Goal: Task Accomplishment & Management: Manage account settings

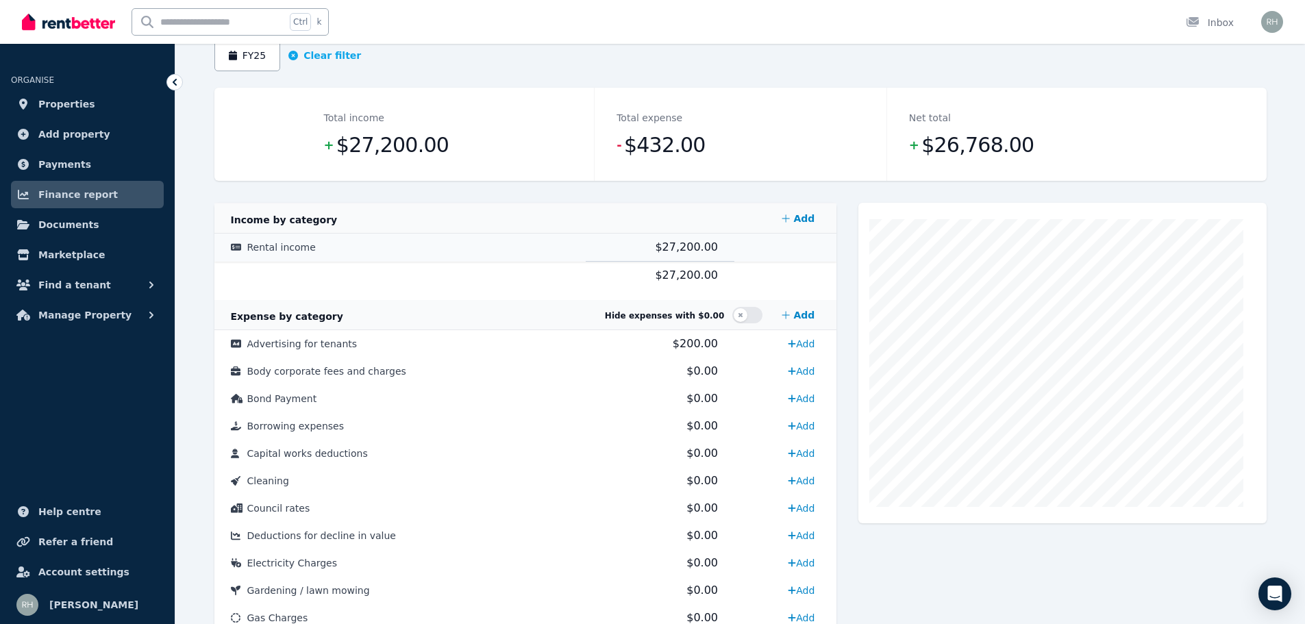
scroll to position [68, 0]
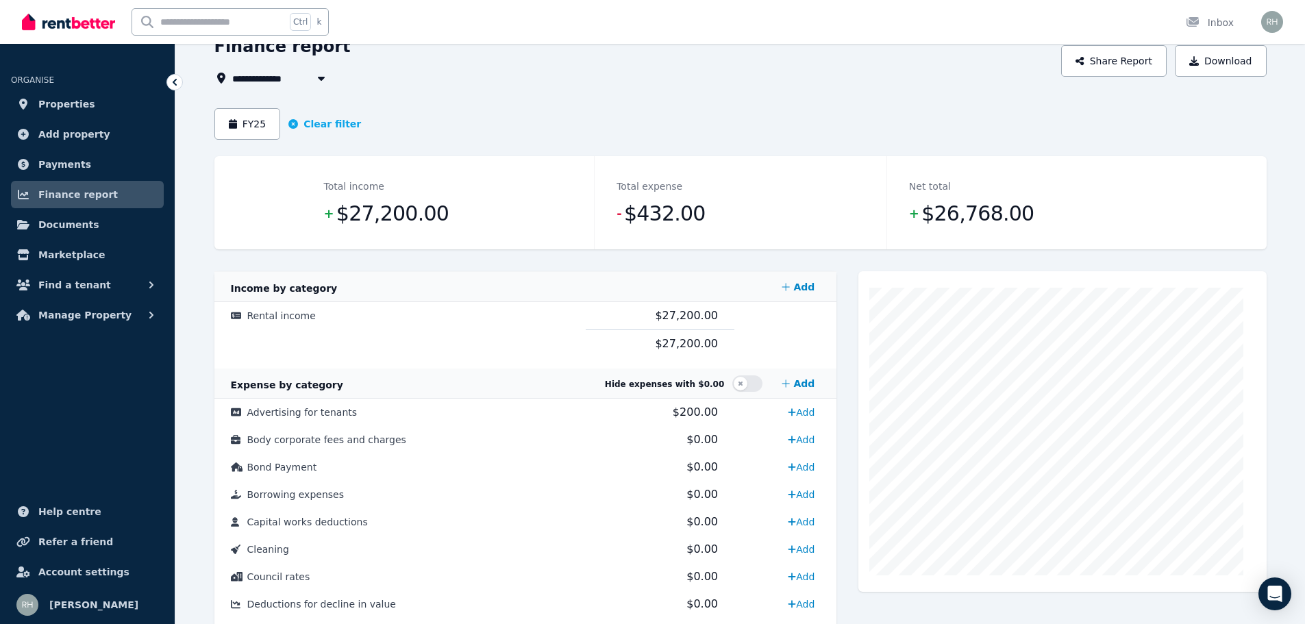
click at [103, 203] on span "Finance report" at bounding box center [77, 194] width 79 height 16
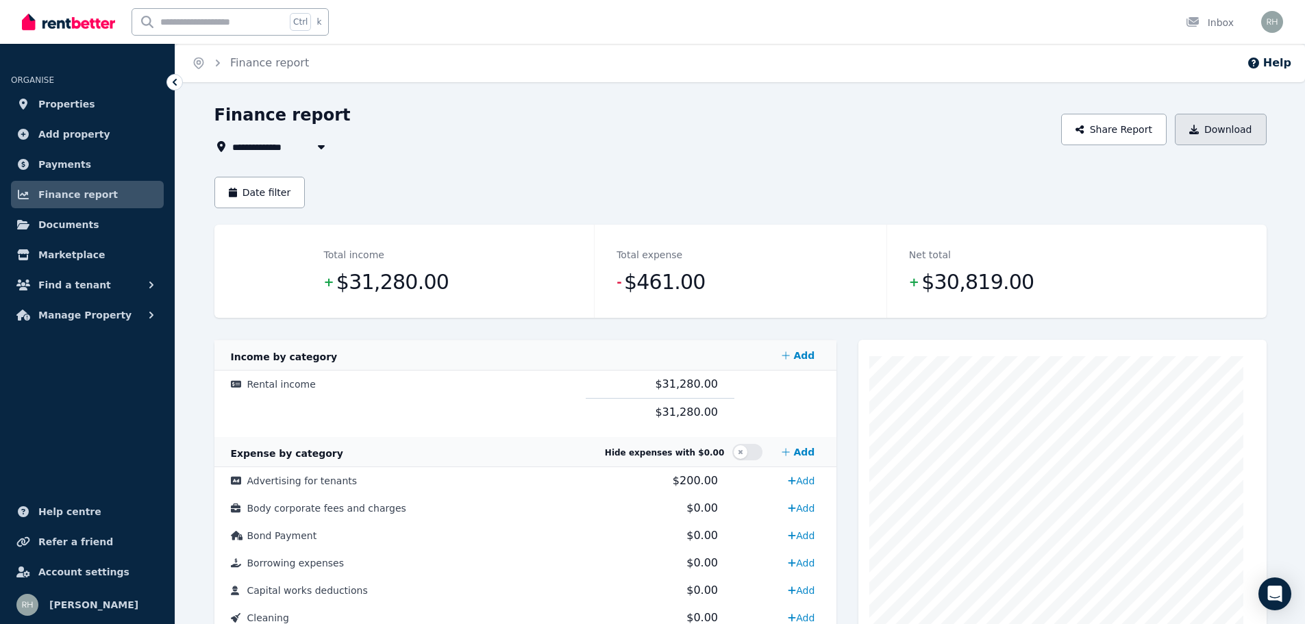
click at [1201, 145] on button "Download" at bounding box center [1221, 130] width 92 height 32
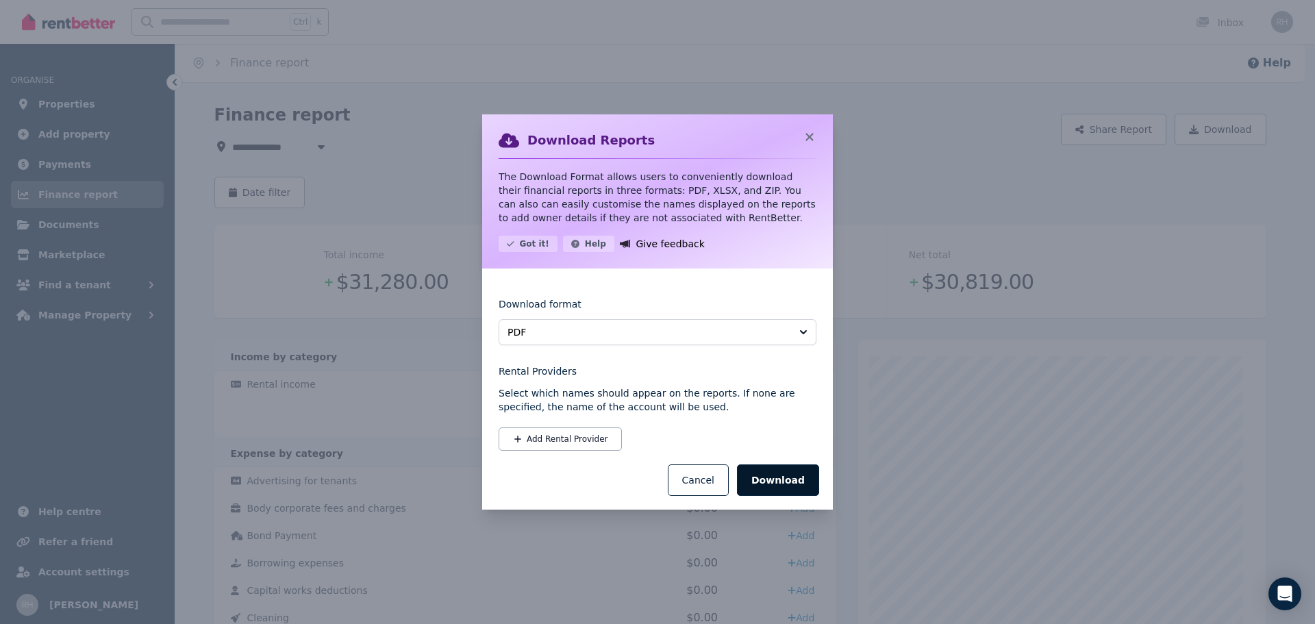
click at [810, 496] on button "Download" at bounding box center [778, 480] width 82 height 32
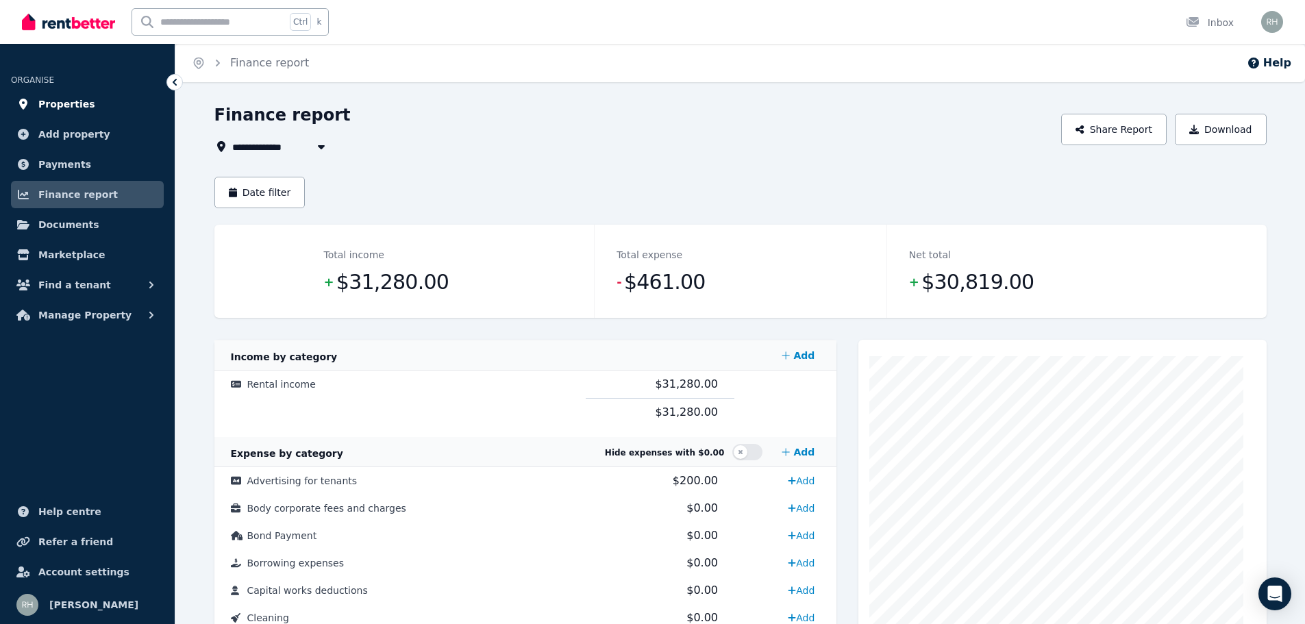
click at [68, 118] on link "Properties" at bounding box center [87, 103] width 153 height 27
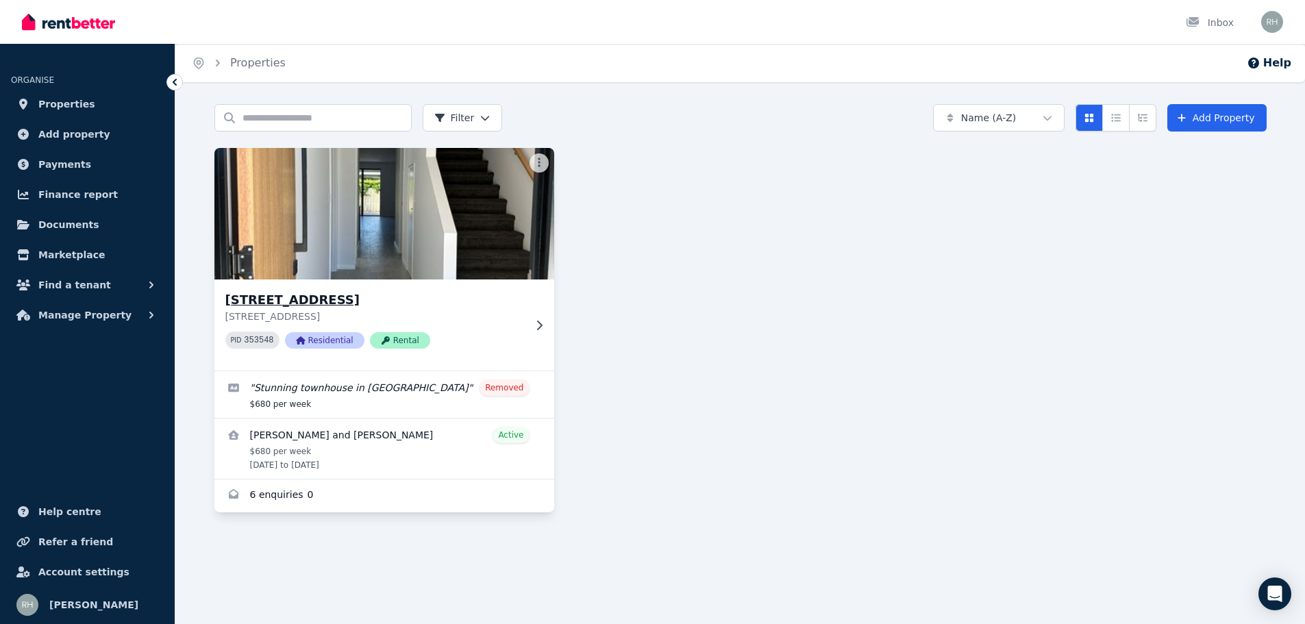
click at [398, 310] on h3 "23B Corroboree Rd, Modbury North" at bounding box center [374, 299] width 299 height 19
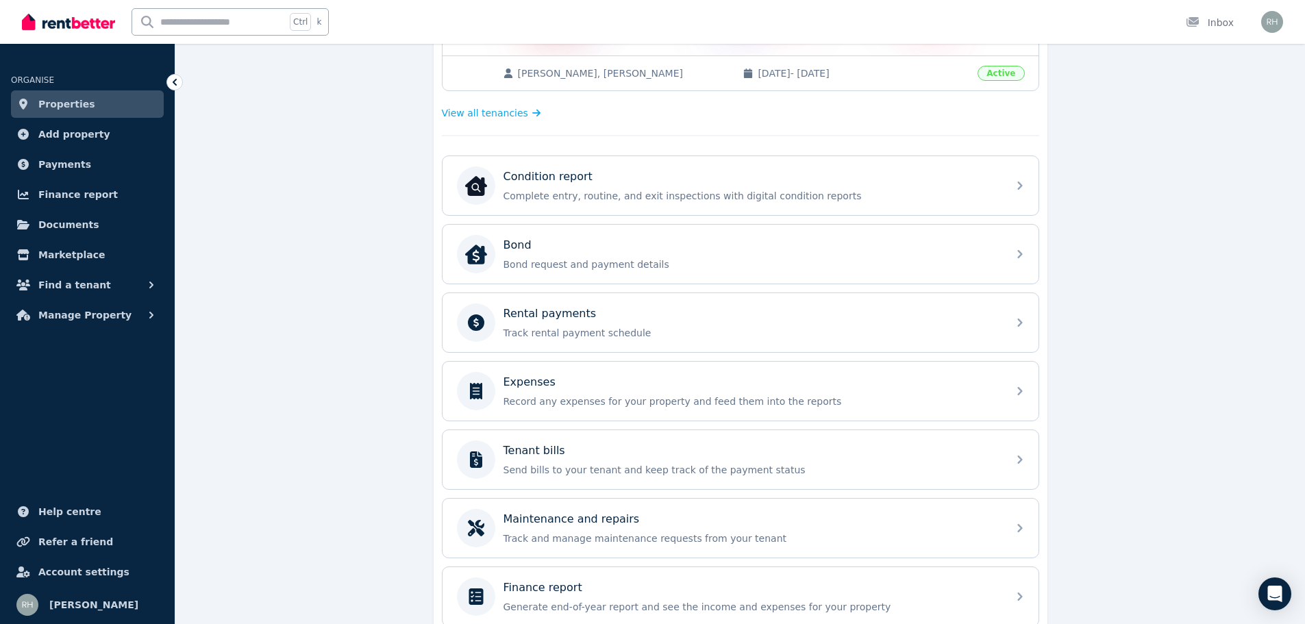
scroll to position [548, 0]
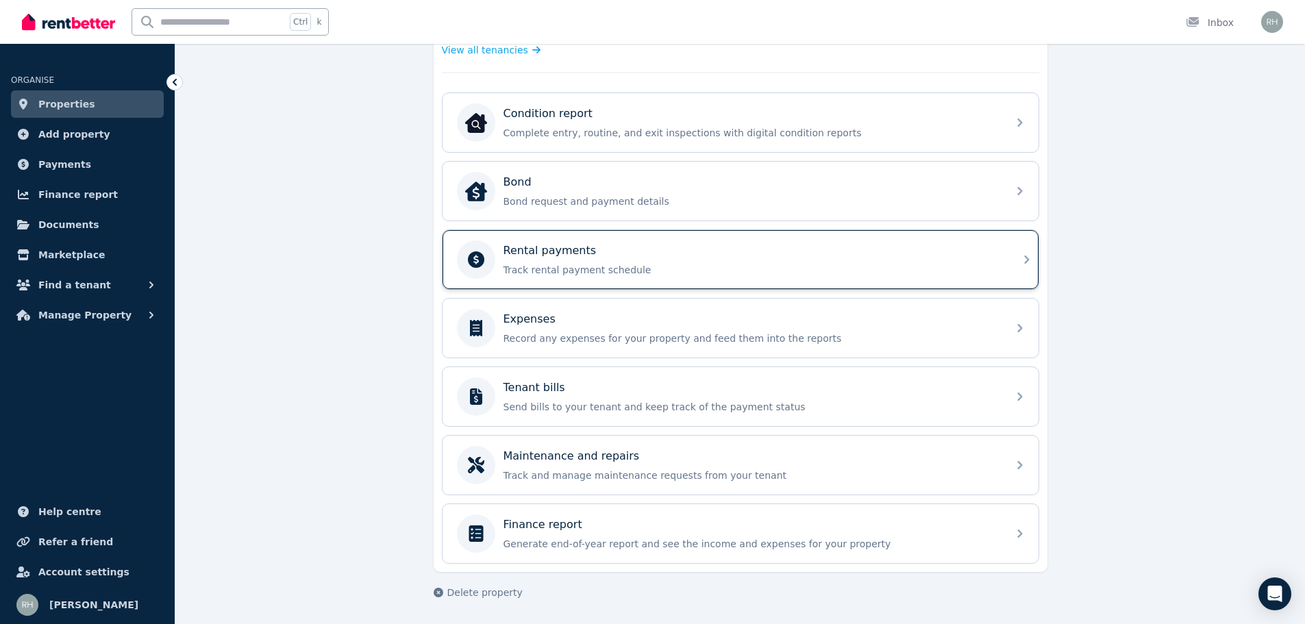
click at [1038, 289] on div "Rental payments Track rental payment schedule" at bounding box center [740, 259] width 596 height 59
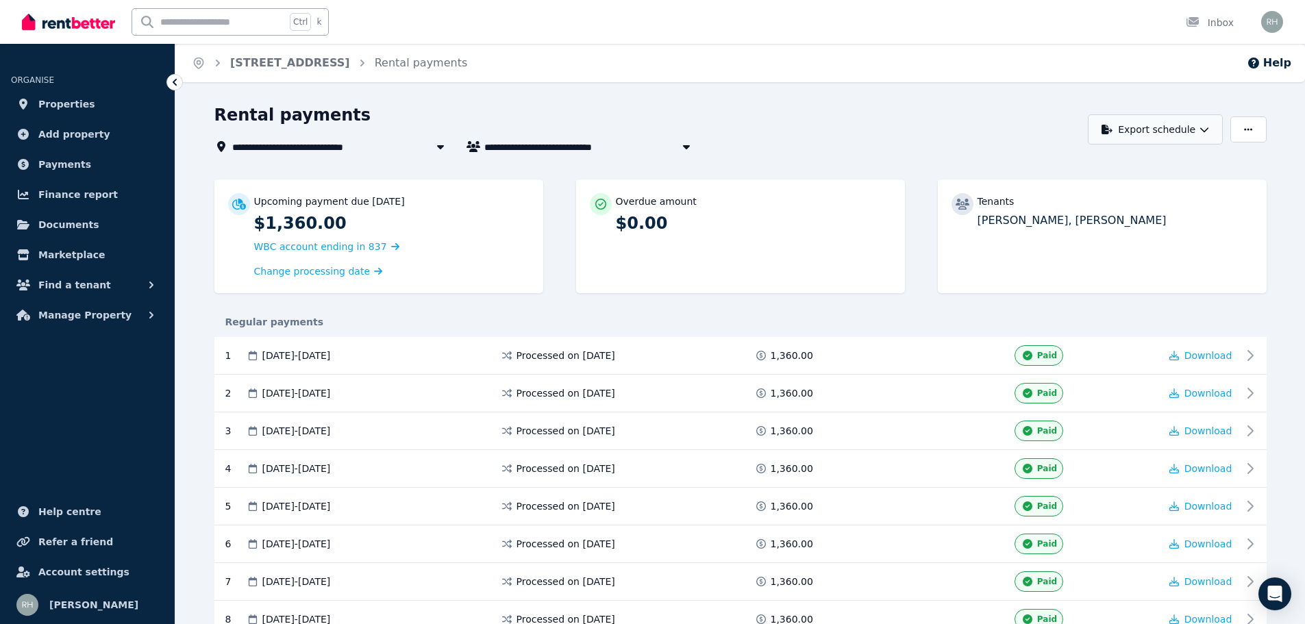
click at [1212, 145] on button "Export schedule" at bounding box center [1155, 129] width 135 height 30
click at [1103, 172] on p "PDF" at bounding box center [1112, 165] width 29 height 14
